Goal: Find specific page/section: Find specific page/section

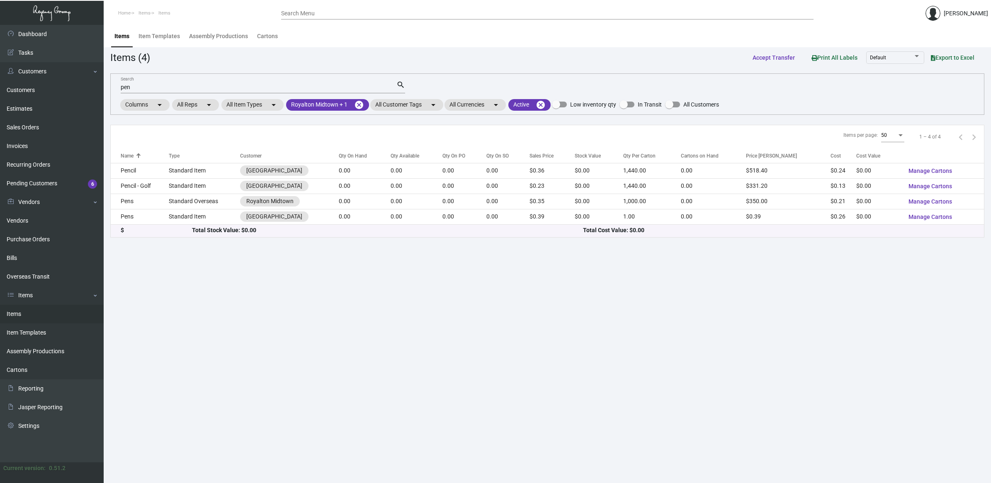
click at [193, 424] on main "Items Item Templates Assembly Productions Cartons Items (4) Accept Transfer Pri…" at bounding box center [547, 254] width 887 height 458
click at [360, 106] on mat-icon "cancel" at bounding box center [359, 105] width 10 height 10
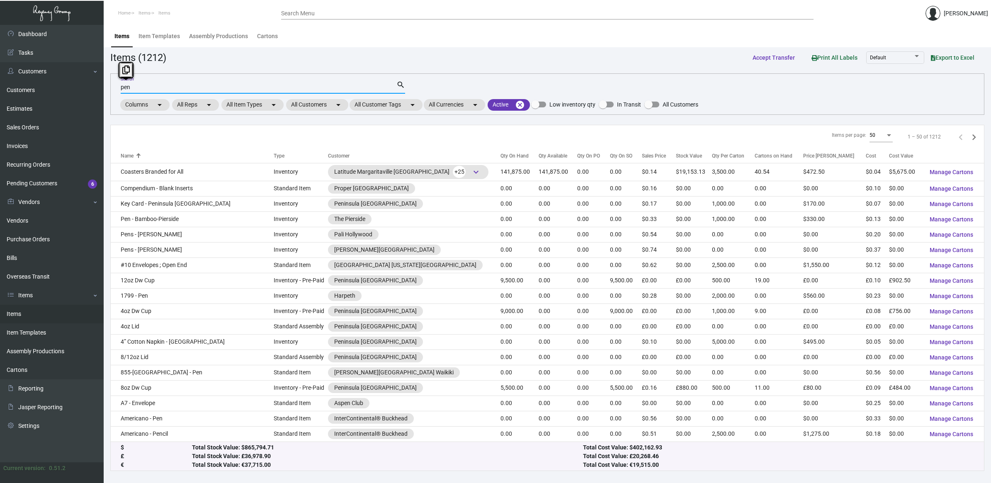
drag, startPoint x: 244, startPoint y: 87, endPoint x: -101, endPoint y: 69, distance: 345.3
click at [0, 69] on html "Home Items Items Search Menu [PERSON_NAME] Dashboard Dashboard Tasks Customers …" at bounding box center [495, 241] width 991 height 483
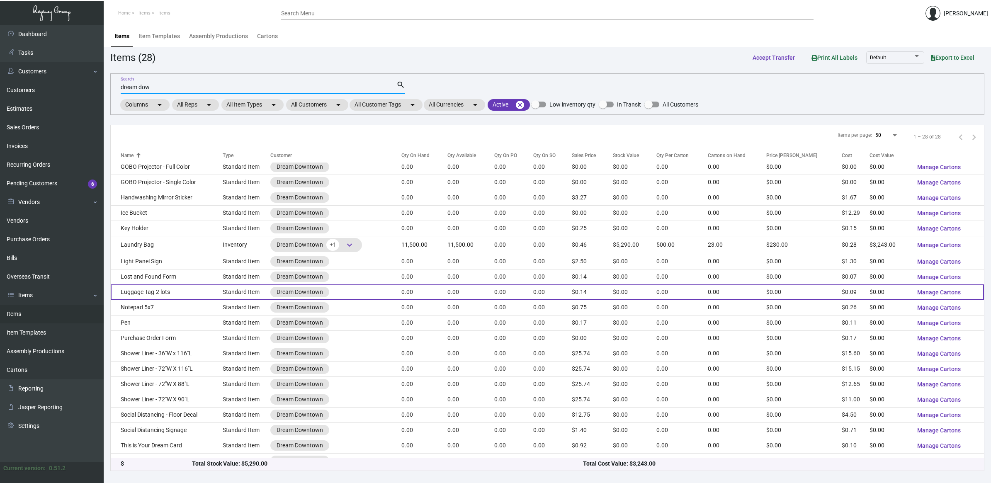
scroll to position [145, 0]
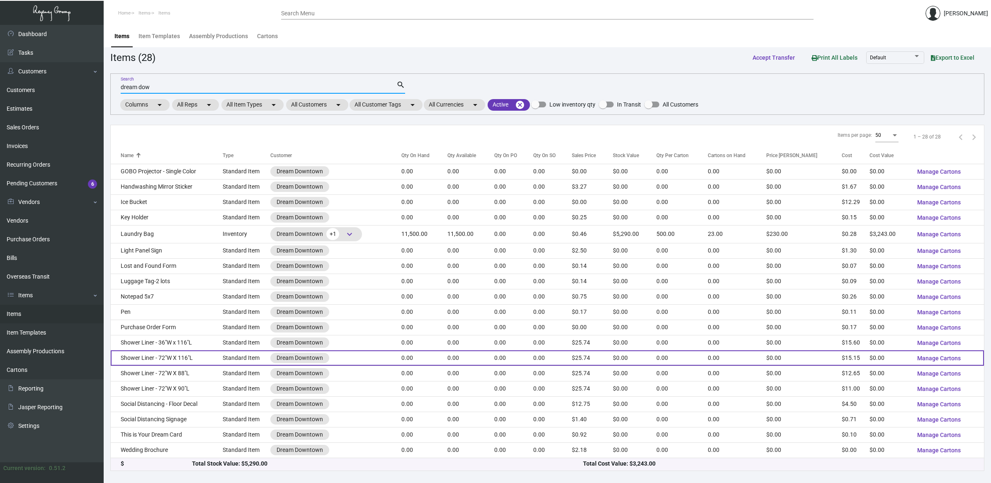
type input "dream dow"
click at [193, 350] on td "Shower Liner - 72"W X 116"L" at bounding box center [167, 357] width 112 height 15
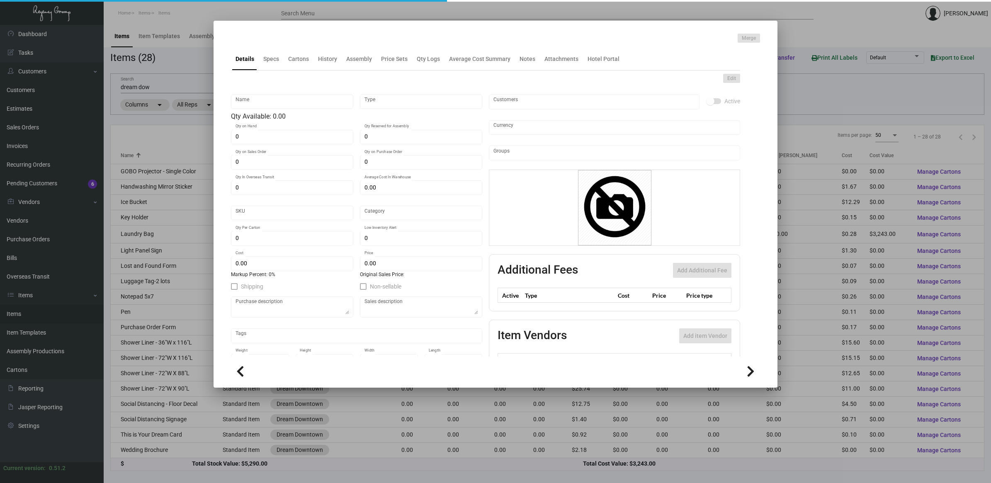
type input "Shower Liner - 72"W X 116"L"
type input "Standard Item"
type input "$ 0.00"
type input "Standard"
type input "$ 15.15"
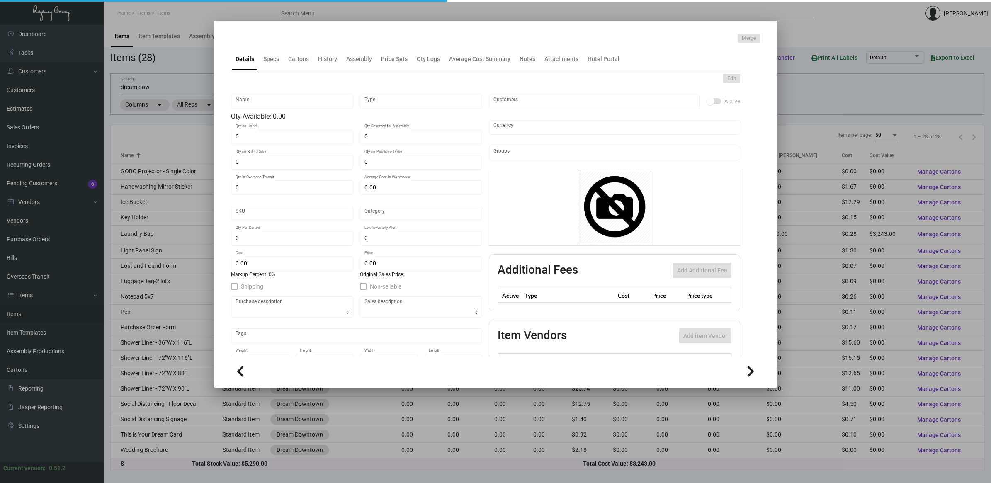
type input "$ 25.74"
checkbox input "true"
type input "United States Dollar $"
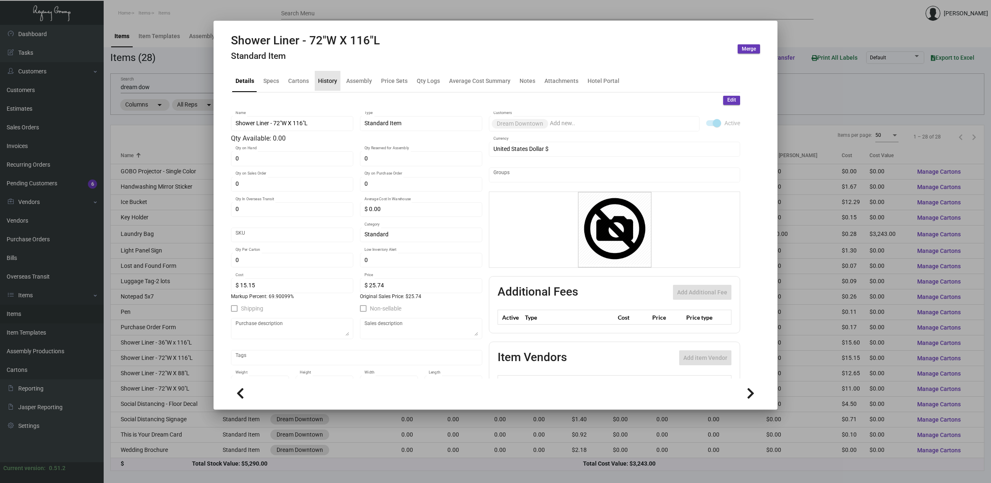
click at [324, 82] on div "History" at bounding box center [327, 80] width 19 height 9
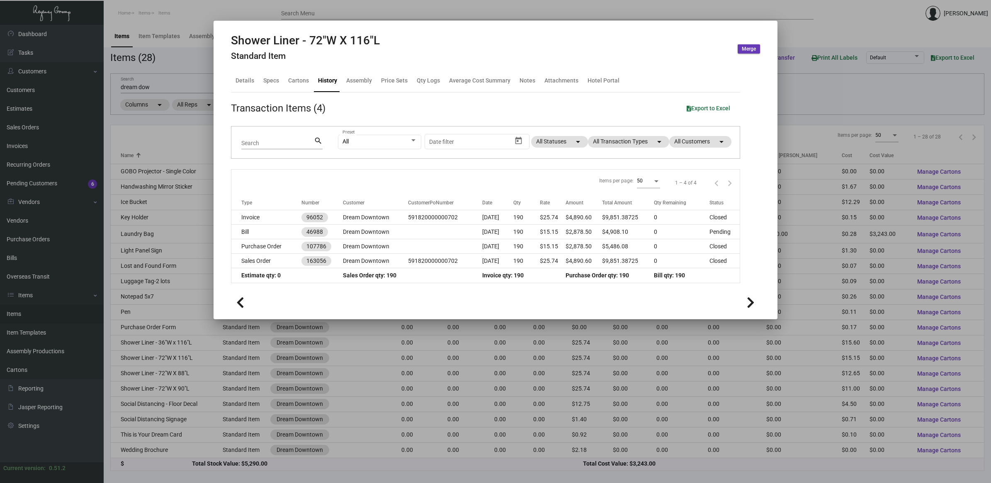
click at [176, 65] on div at bounding box center [495, 241] width 991 height 483
